Goal: Task Accomplishment & Management: Manage account settings

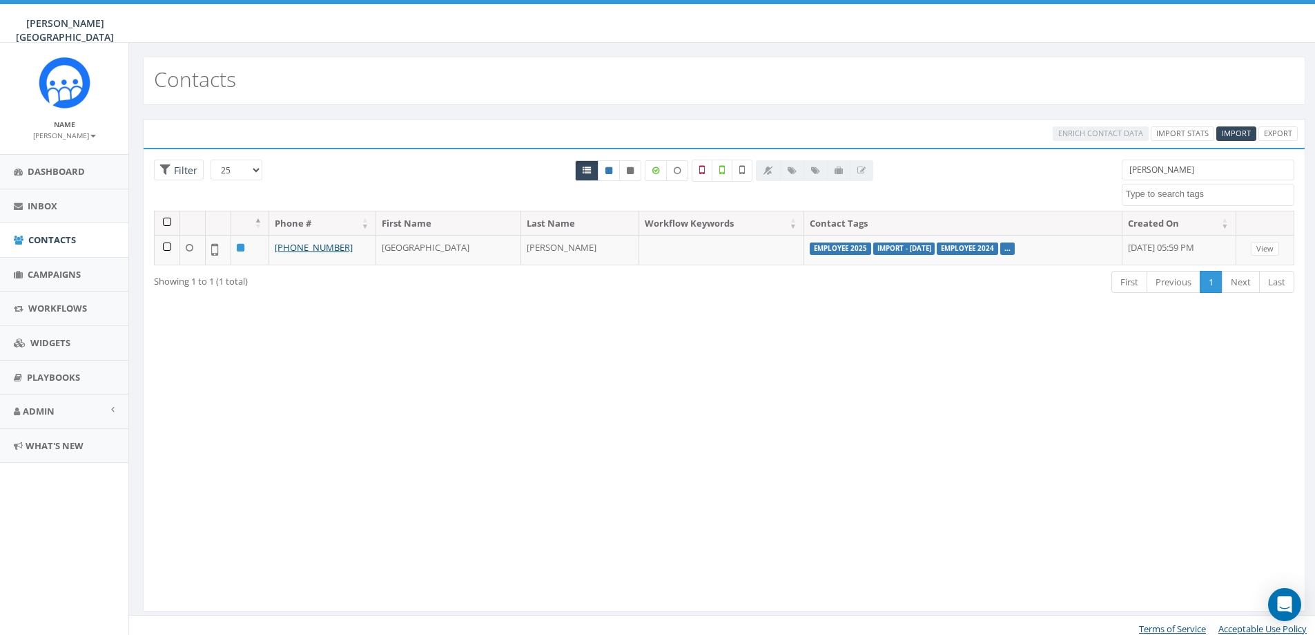
select select
click at [57, 275] on span "Campaigns" at bounding box center [54, 274] width 53 height 12
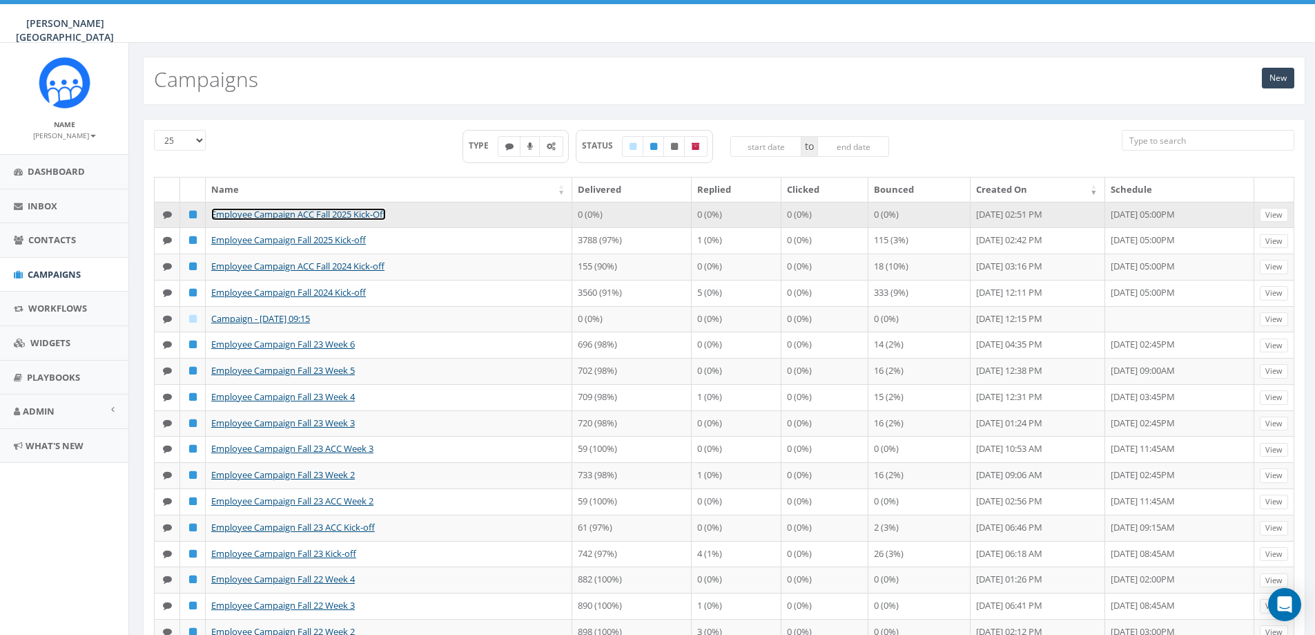
click at [376, 214] on link "Employee Campaign ACC Fall 2025 Kick-Off" at bounding box center [298, 214] width 175 height 12
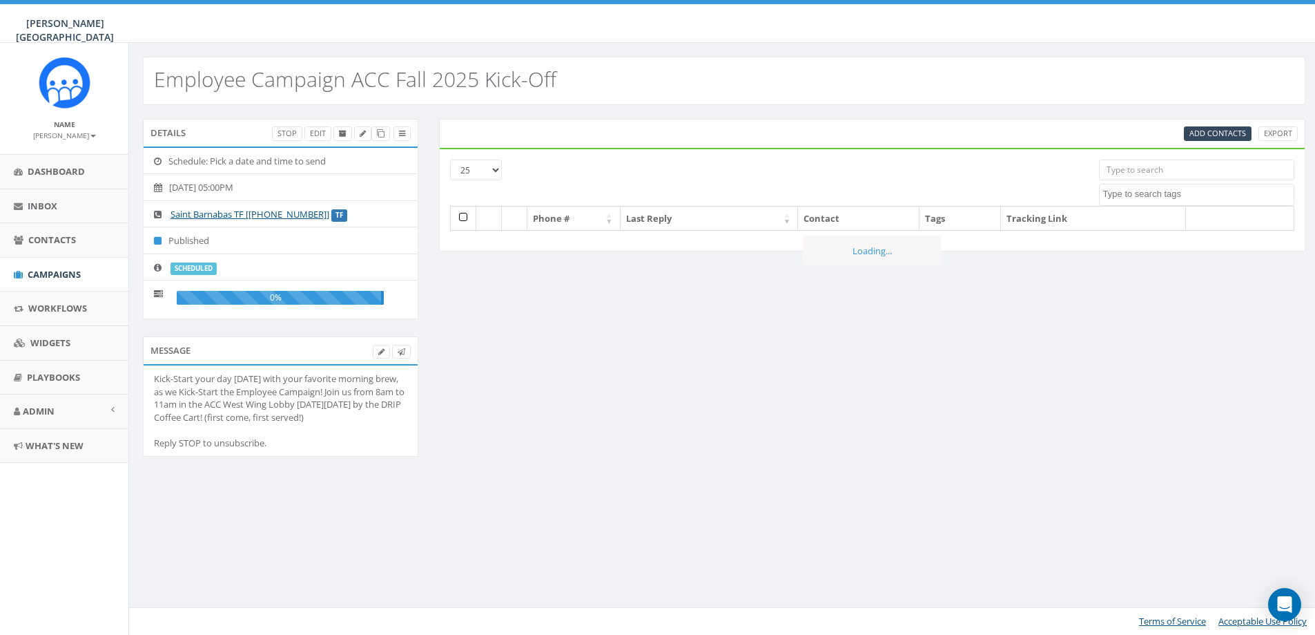
select select
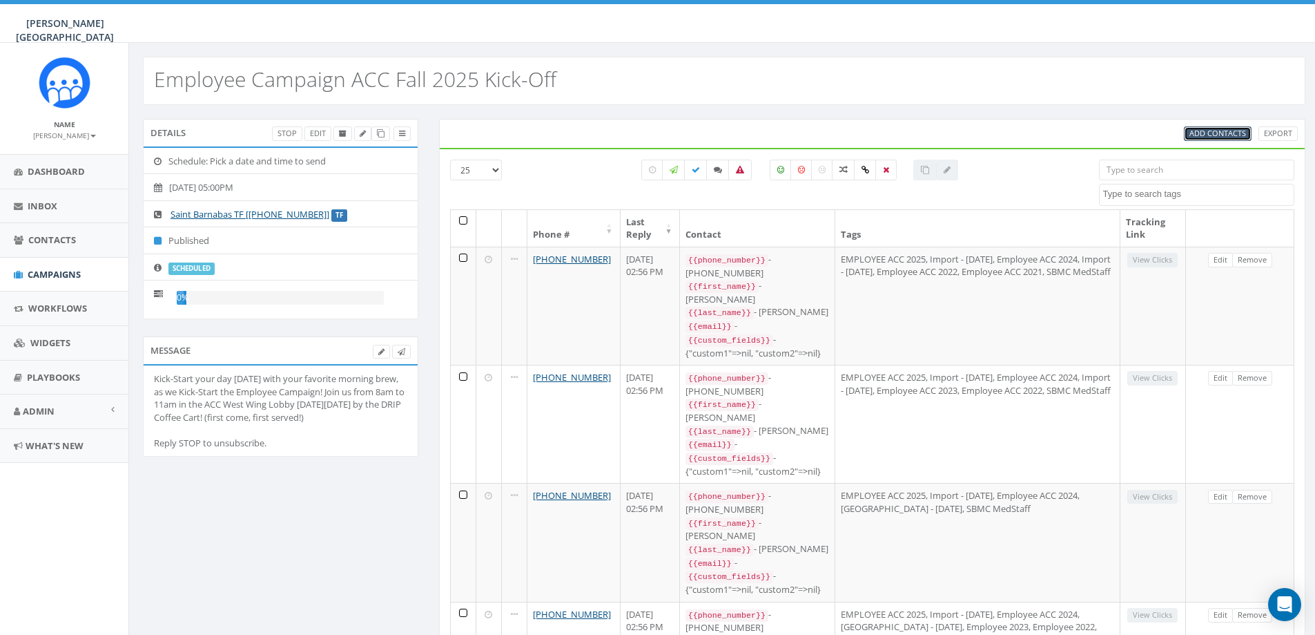
click at [1233, 130] on span "Add Contacts" at bounding box center [1218, 133] width 57 height 10
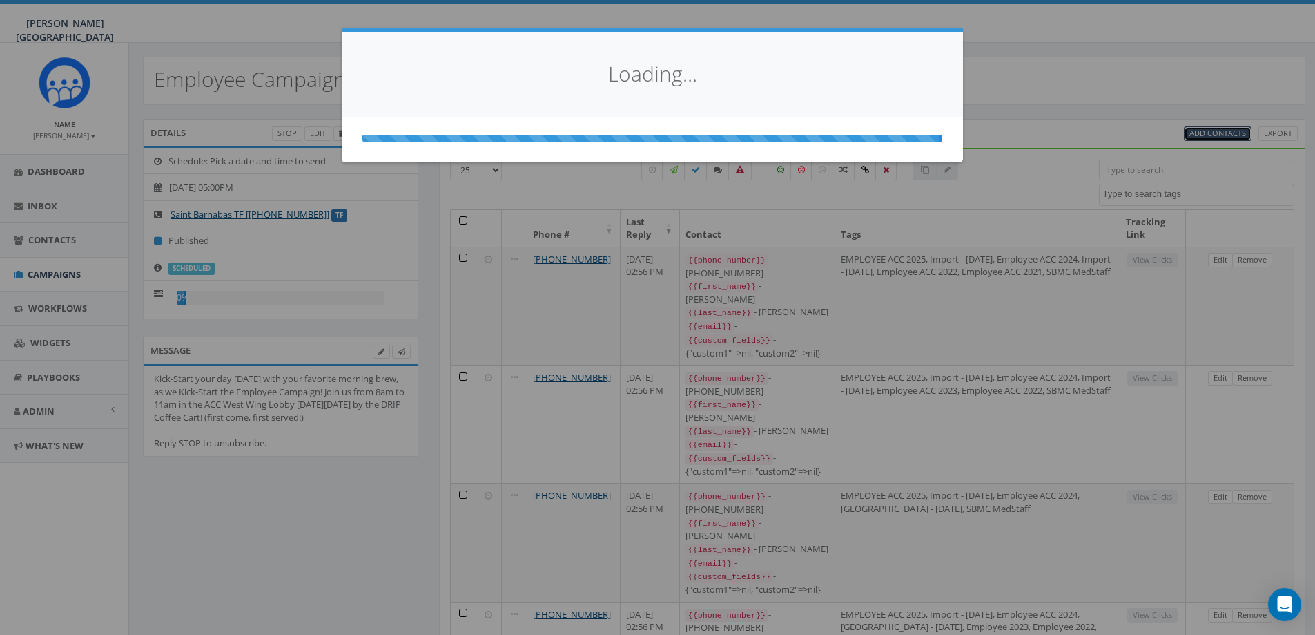
select select
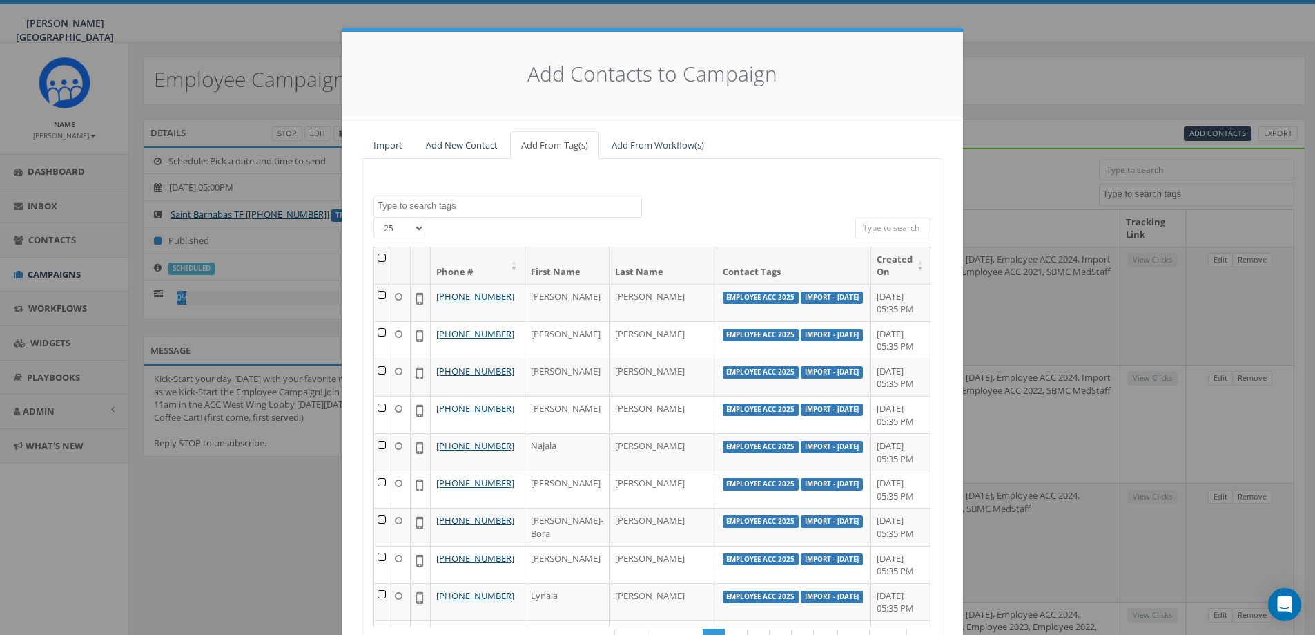
click at [875, 230] on input "search" at bounding box center [893, 227] width 76 height 21
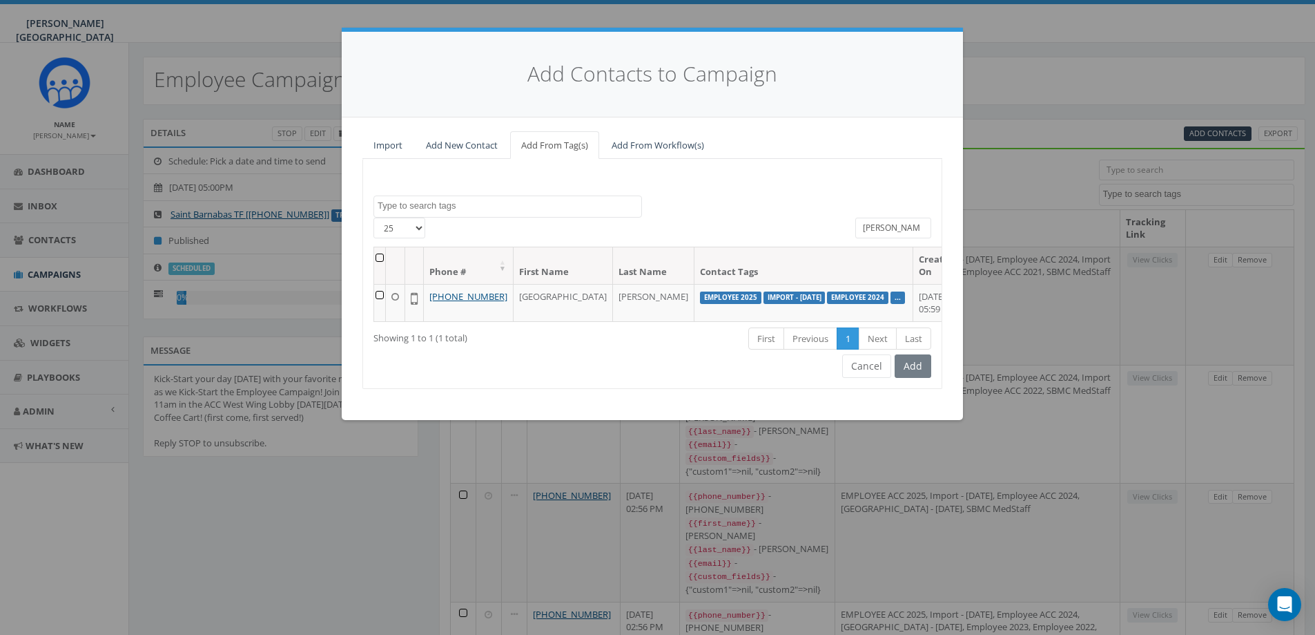
click at [918, 378] on div "Add" at bounding box center [911, 365] width 40 height 23
click at [386, 297] on td at bounding box center [380, 302] width 12 height 37
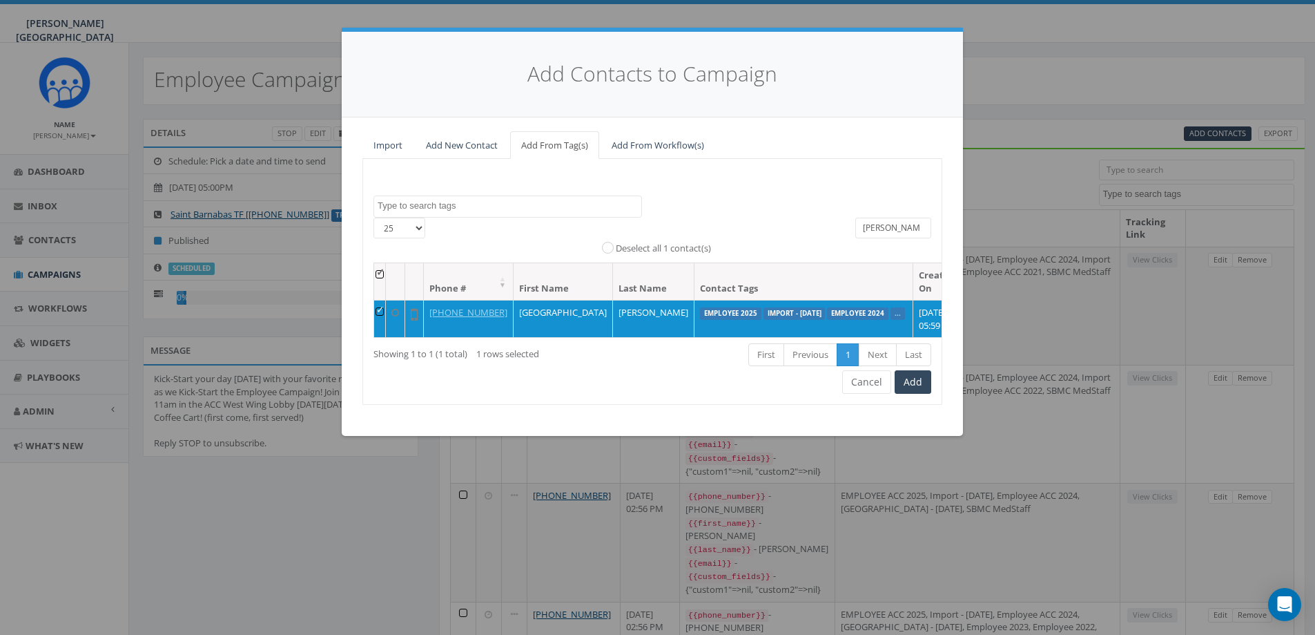
drag, startPoint x: 898, startPoint y: 224, endPoint x: 850, endPoint y: 224, distance: 48.3
click at [850, 224] on div "emmer" at bounding box center [893, 229] width 97 height 24
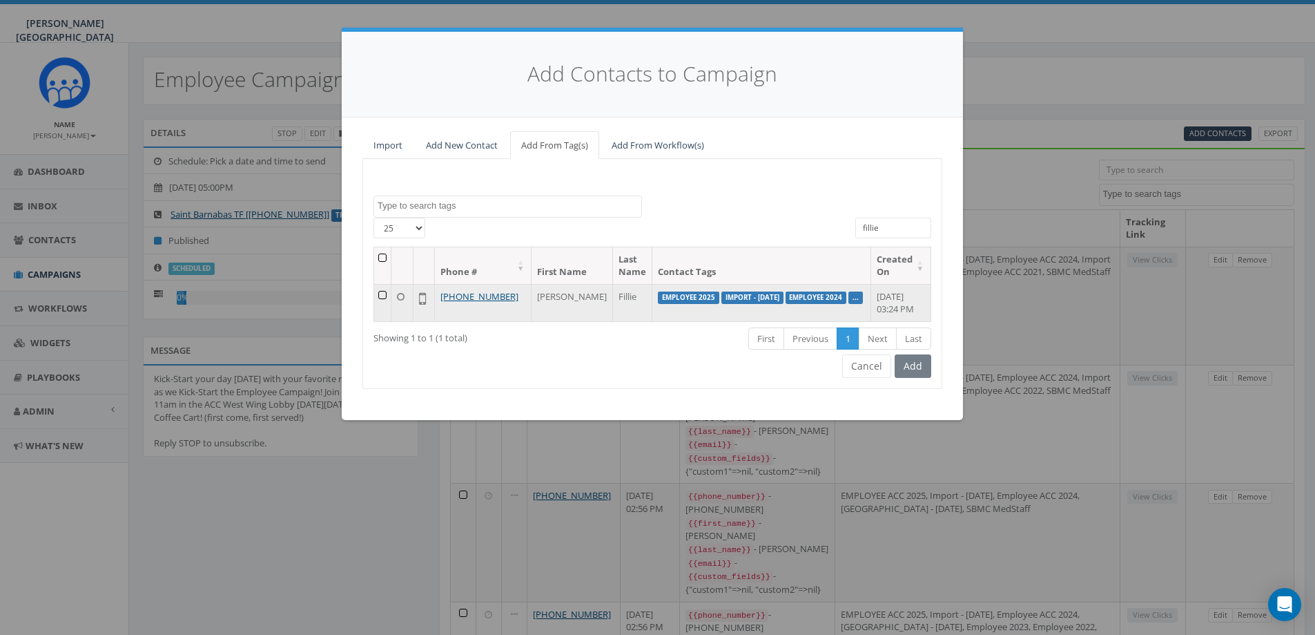
type input "fillie"
click at [383, 294] on td at bounding box center [382, 302] width 17 height 37
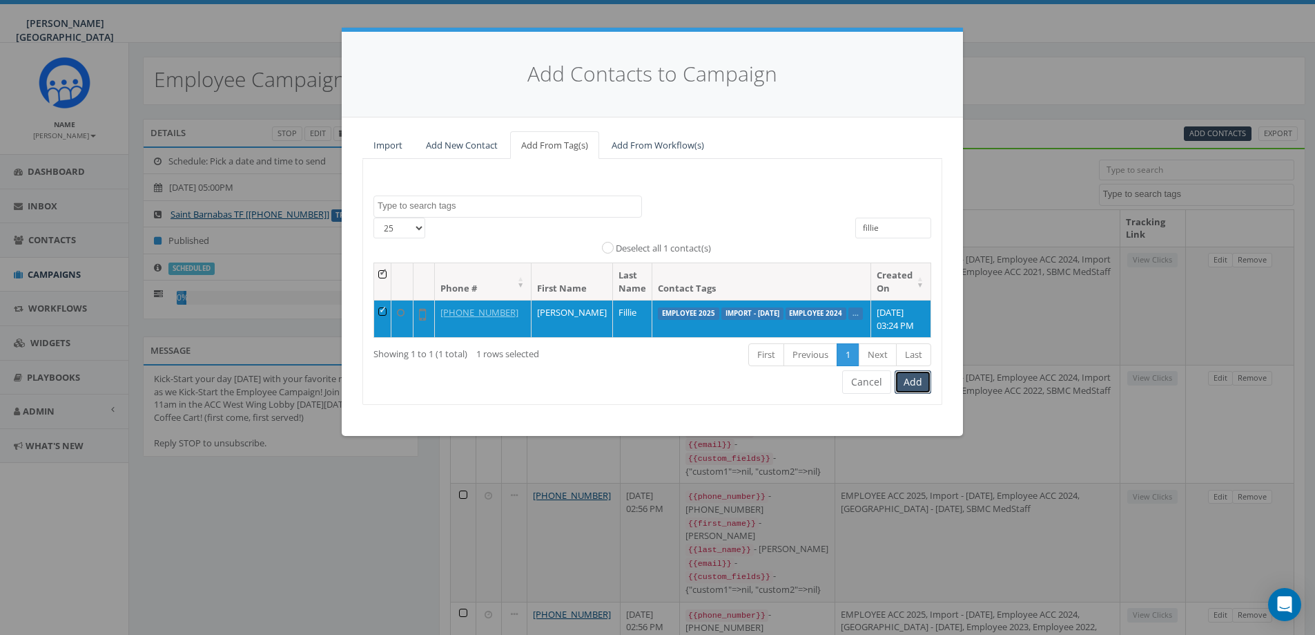
click at [916, 394] on button "Add" at bounding box center [913, 381] width 37 height 23
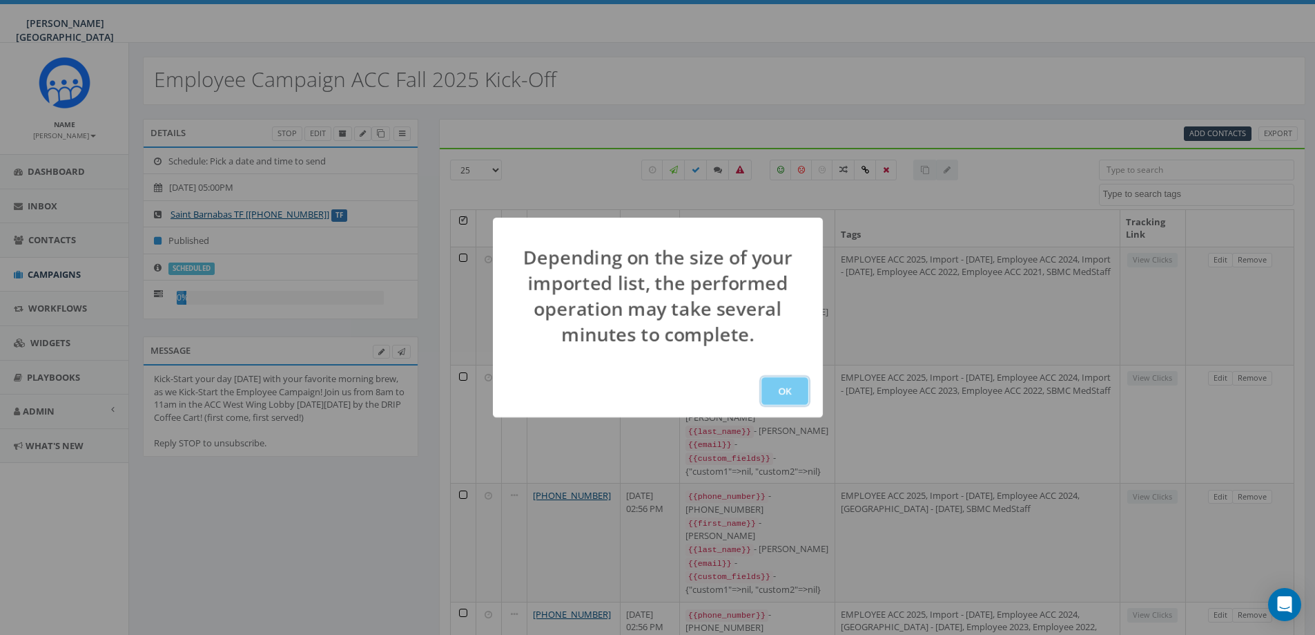
click at [788, 390] on button "OK" at bounding box center [785, 391] width 47 height 28
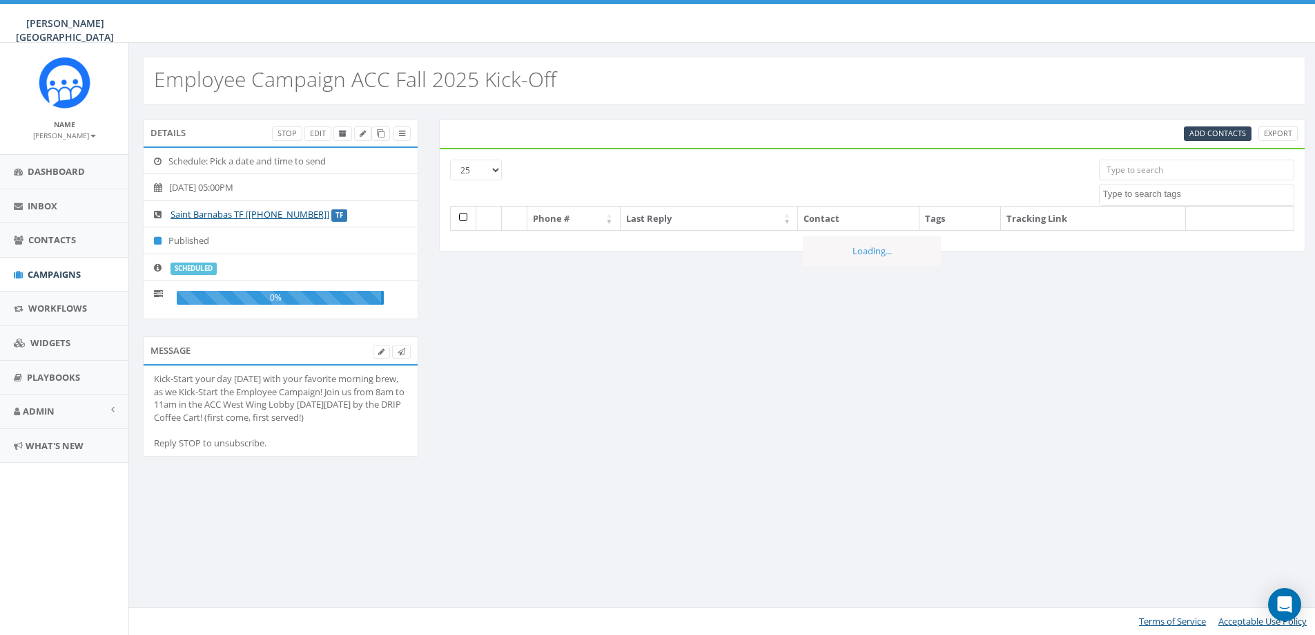
select select
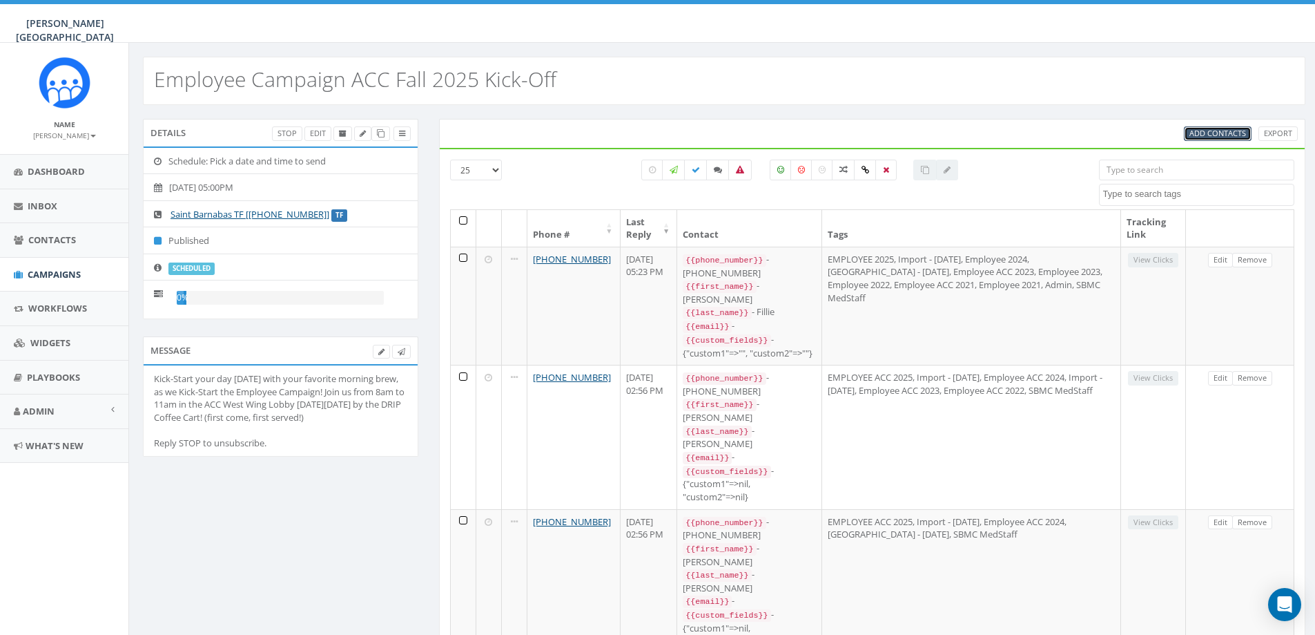
click at [1196, 131] on span "Add Contacts" at bounding box center [1218, 133] width 57 height 10
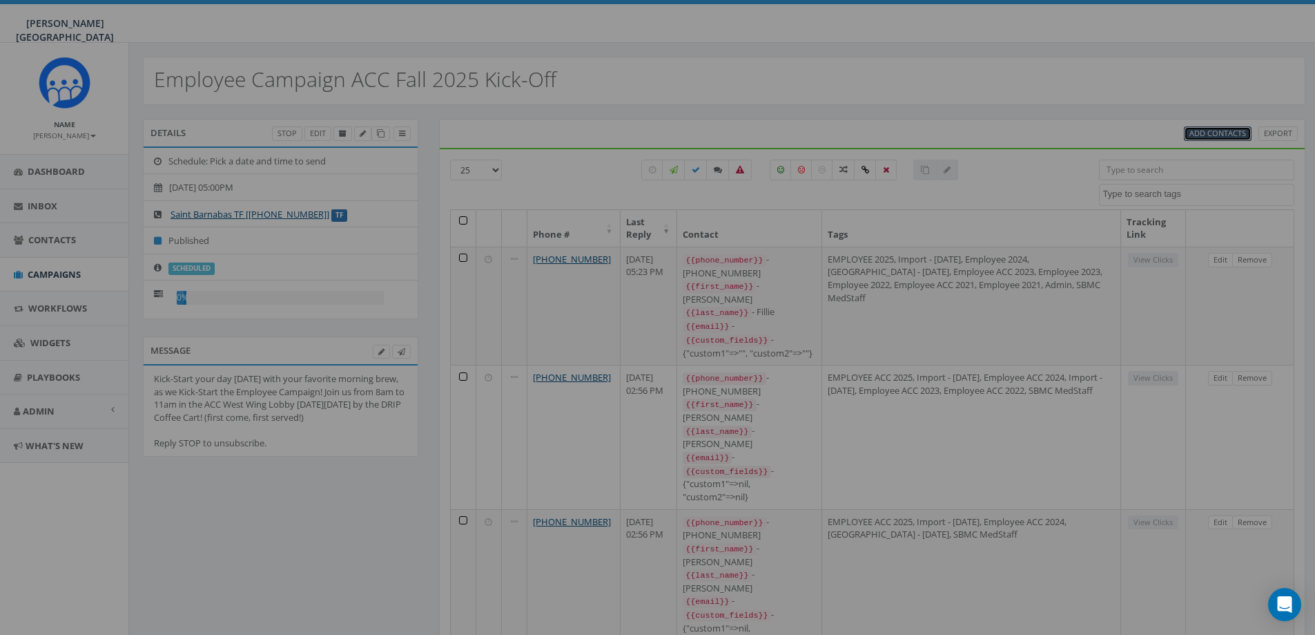
select select
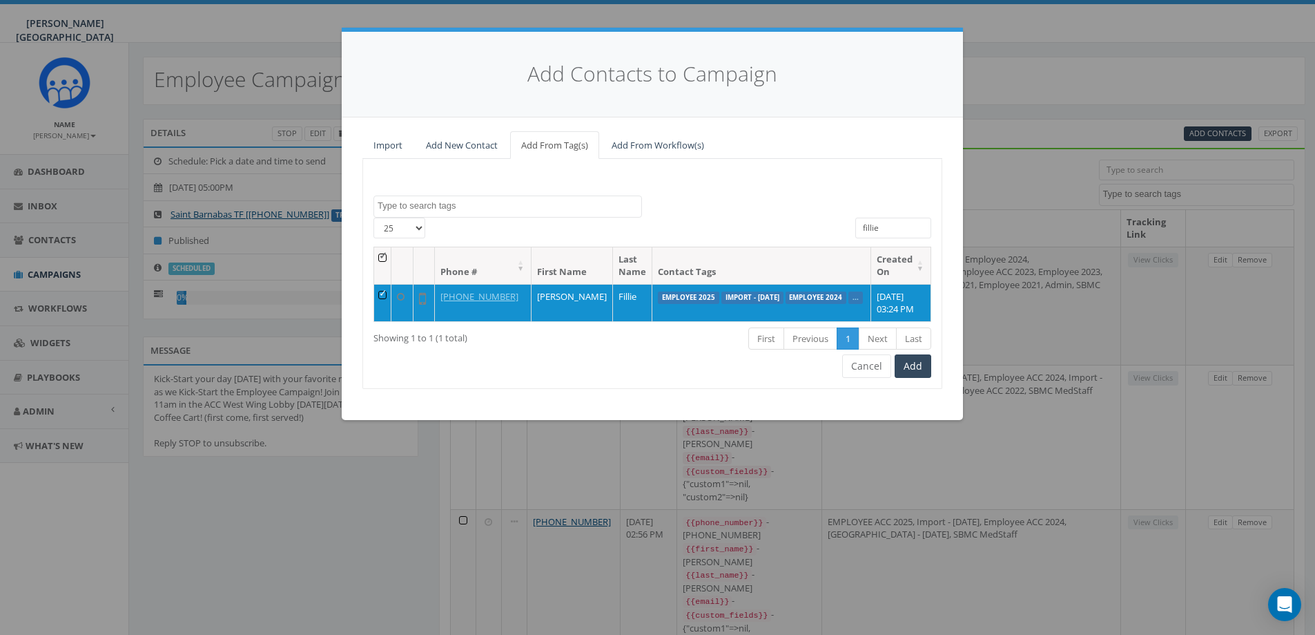
drag, startPoint x: 887, startPoint y: 228, endPoint x: 805, endPoint y: 229, distance: 82.2
click at [805, 229] on div "25 50 100 All 1 contact(s) on current page All 1 contact(s) filtered fillie" at bounding box center [652, 231] width 579 height 29
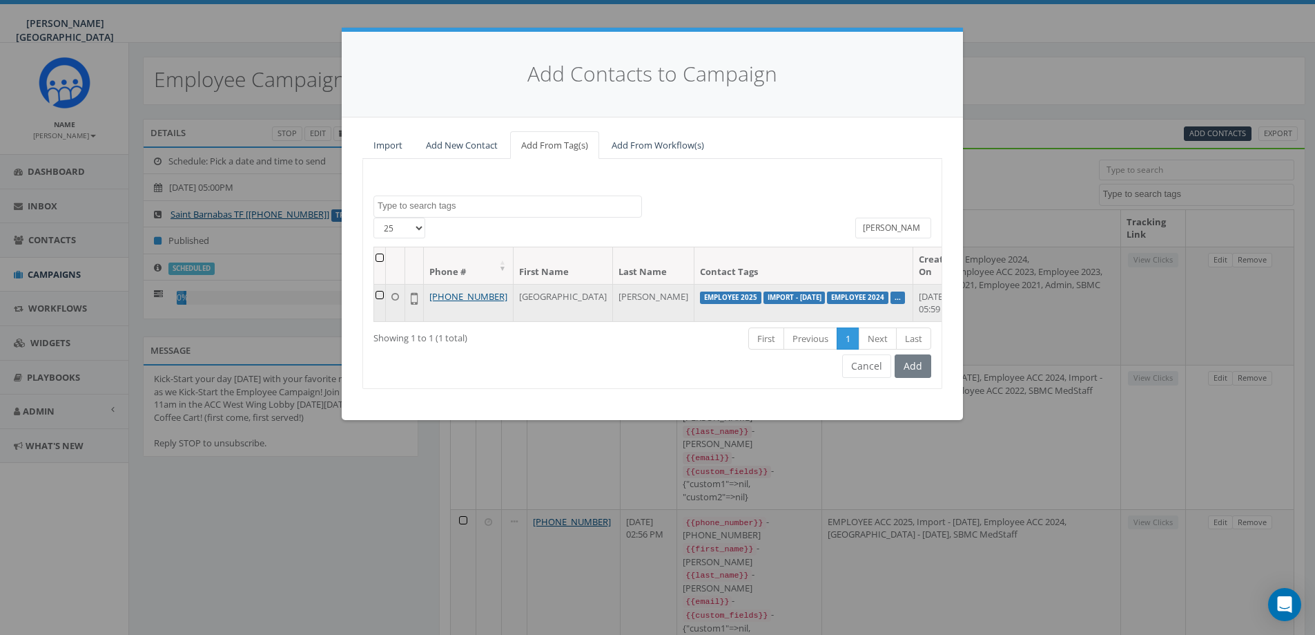
type input "emmer"
click at [385, 293] on td at bounding box center [380, 302] width 12 height 37
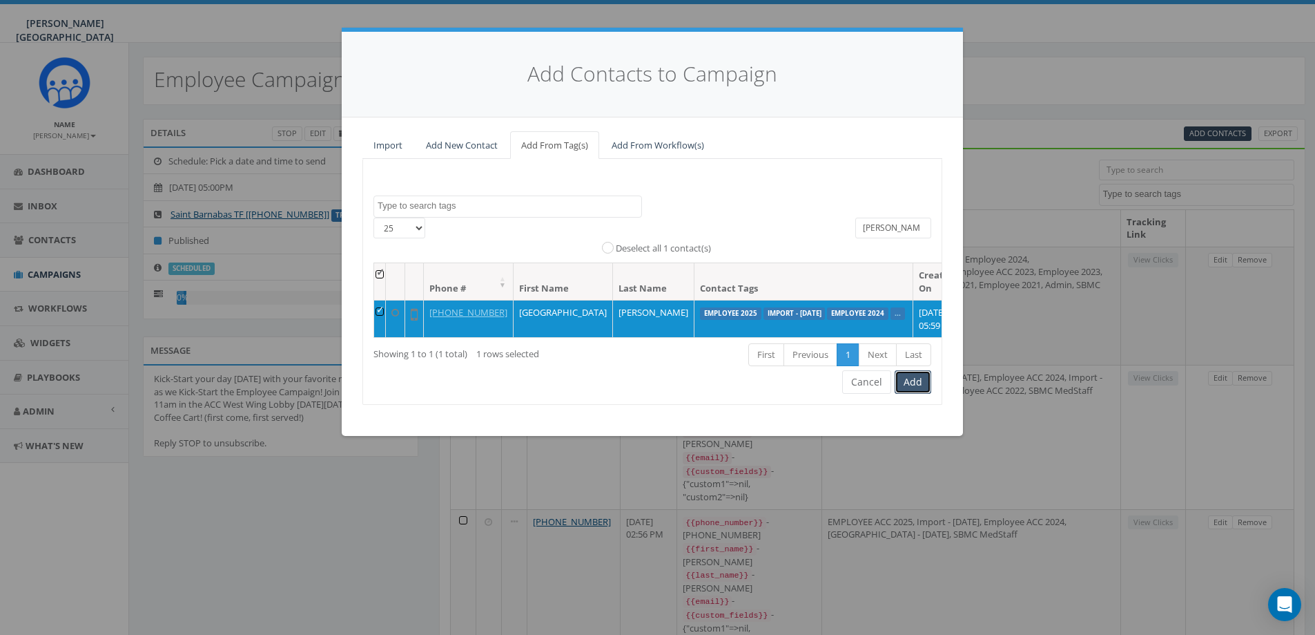
click at [916, 390] on button "Add" at bounding box center [913, 381] width 37 height 23
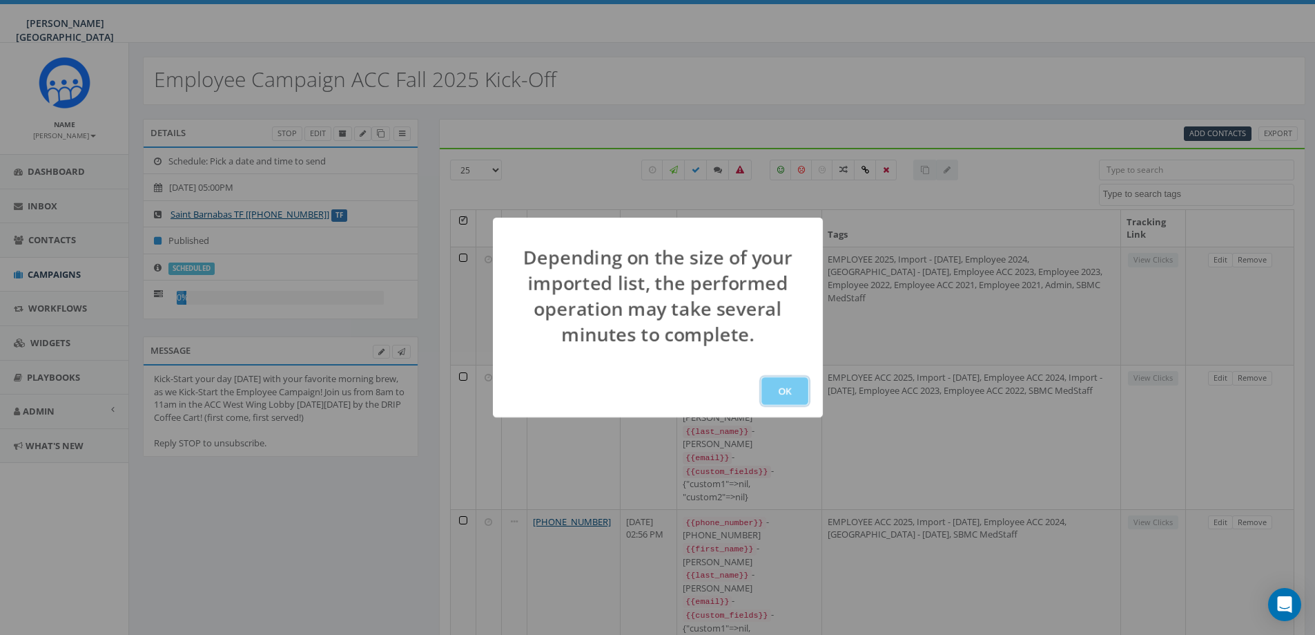
click at [780, 395] on button "OK" at bounding box center [785, 391] width 47 height 28
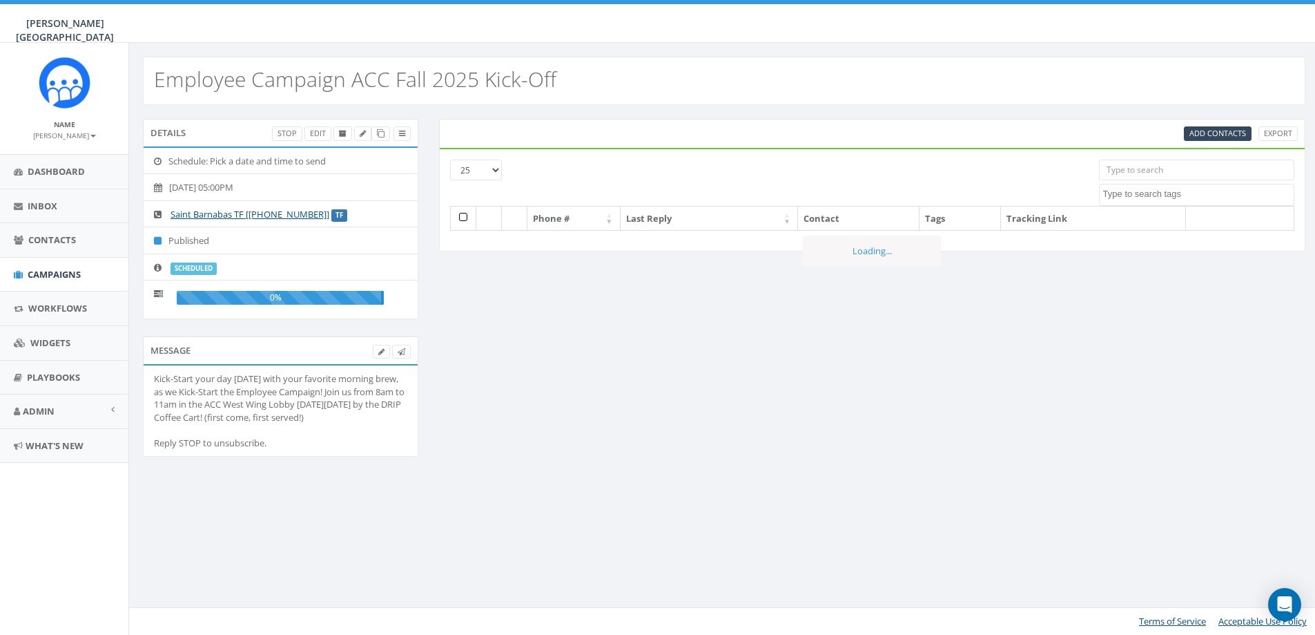
select select
